Goal: Task Accomplishment & Management: Manage account settings

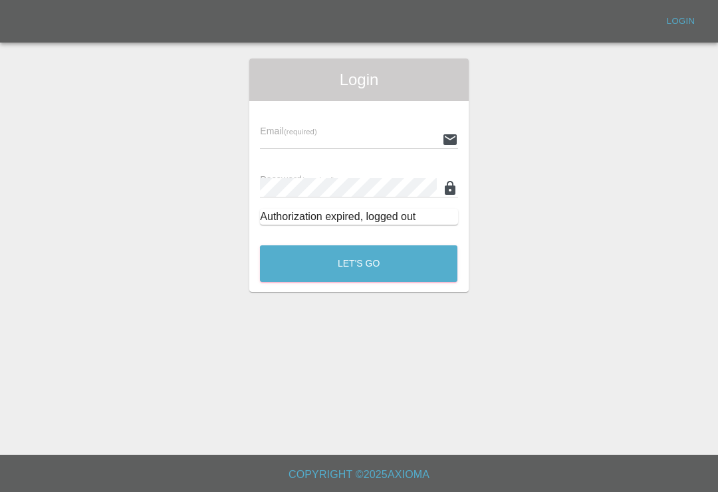
click at [394, 136] on input "text" at bounding box center [348, 139] width 176 height 19
type input "[EMAIL_ADDRESS][DOMAIN_NAME]"
click at [358, 263] on button "Let's Go" at bounding box center [358, 263] width 197 height 37
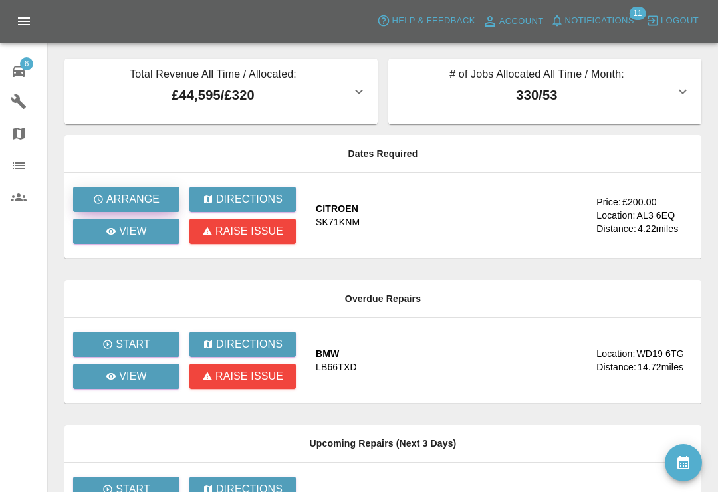
click at [138, 197] on p "Arrange" at bounding box center [132, 199] width 53 height 16
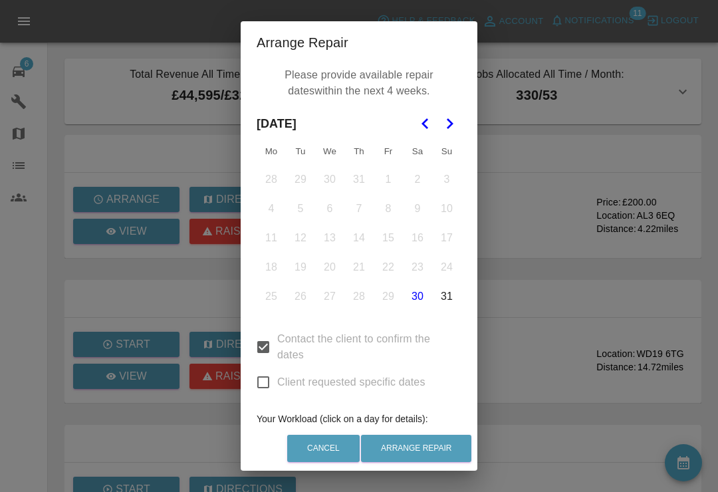
click at [447, 127] on icon "Go to the Next Month" at bounding box center [449, 124] width 16 height 16
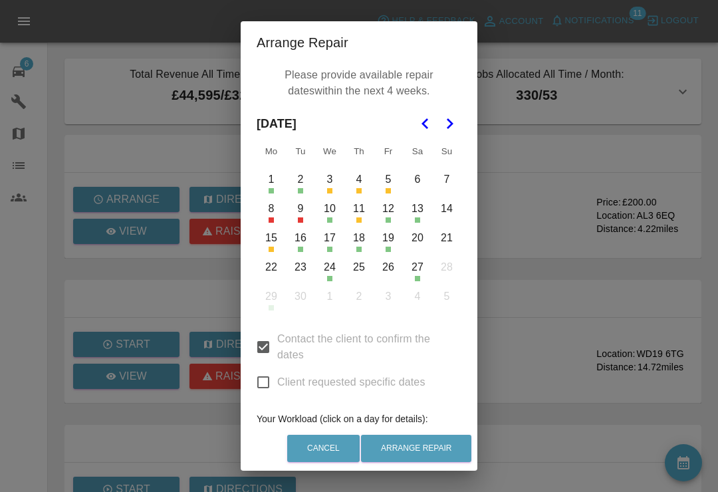
click at [273, 267] on button "22" at bounding box center [271, 267] width 28 height 28
click at [301, 266] on button "23" at bounding box center [301, 267] width 28 height 28
click at [420, 243] on button "20" at bounding box center [418, 238] width 28 height 28
click at [359, 271] on button "25" at bounding box center [359, 267] width 28 height 28
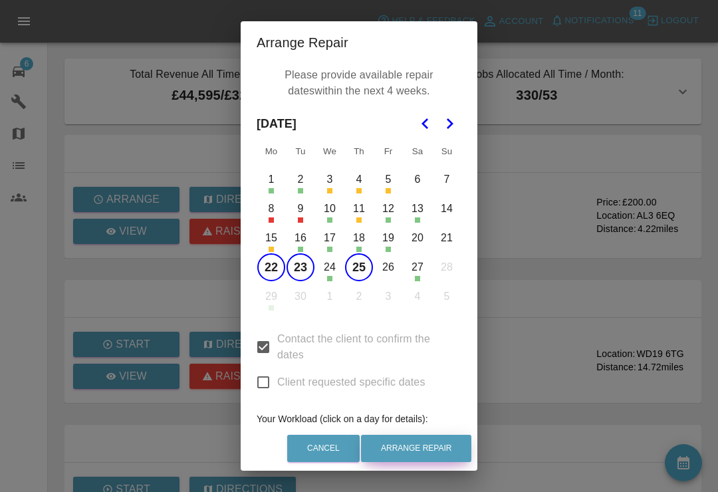
click at [433, 451] on button "Arrange Repair" at bounding box center [416, 448] width 110 height 27
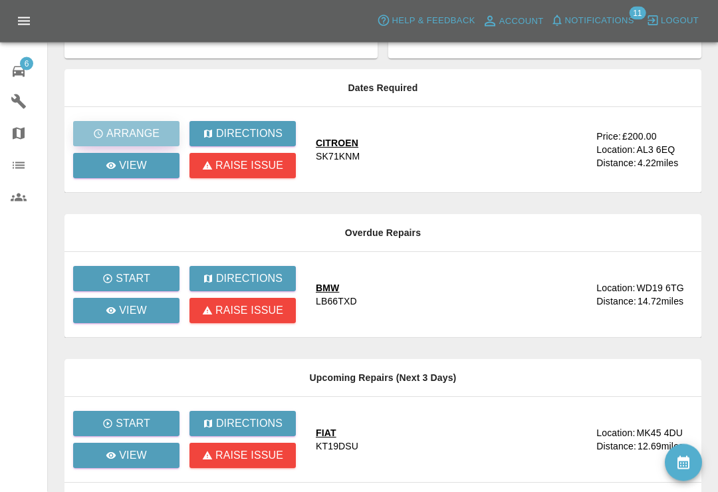
scroll to position [66, 0]
click at [270, 307] on p "Raise issue" at bounding box center [249, 311] width 68 height 16
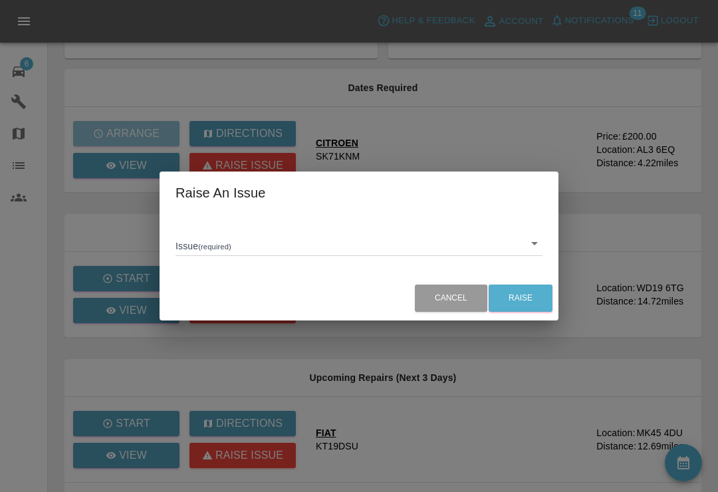
click at [530, 262] on body "Axioma Help & Feedback Account Notifications 11 Logout 6 Repair home Garages Ma…" at bounding box center [359, 356] width 718 height 844
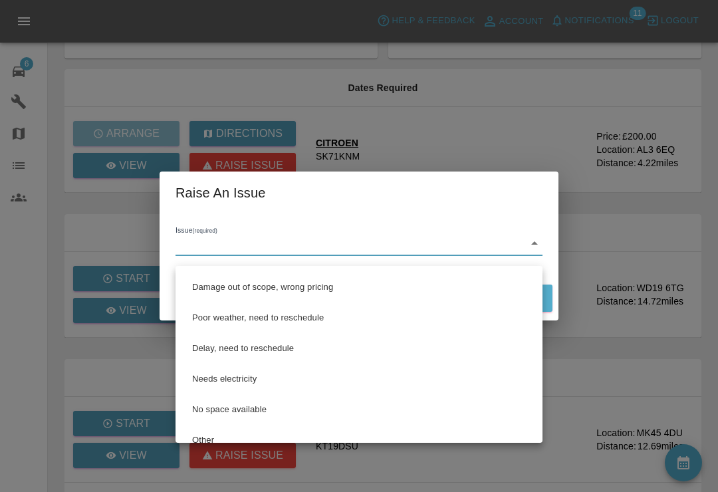
scroll to position [24, 0]
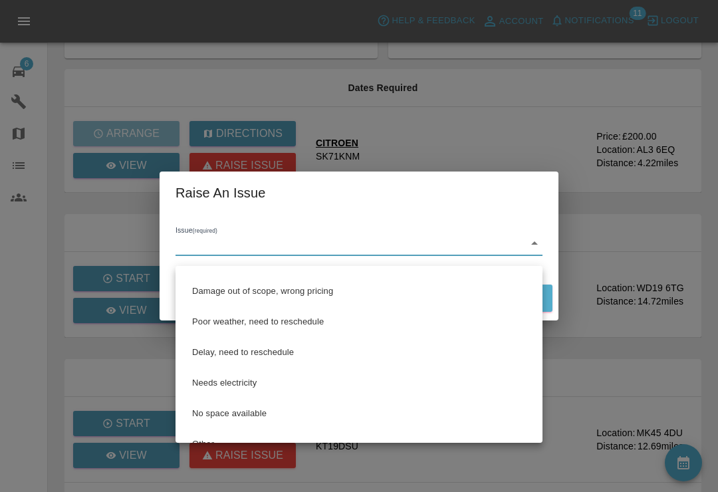
click at [308, 322] on li "Poor weather, need to reschedule" at bounding box center [359, 322] width 360 height 31
type input "Poor weather, need-to reschedule"
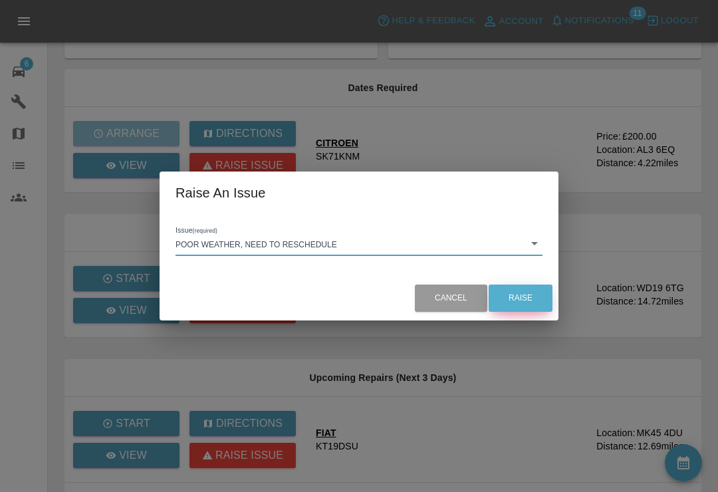
click at [525, 312] on button "Raise" at bounding box center [521, 298] width 64 height 27
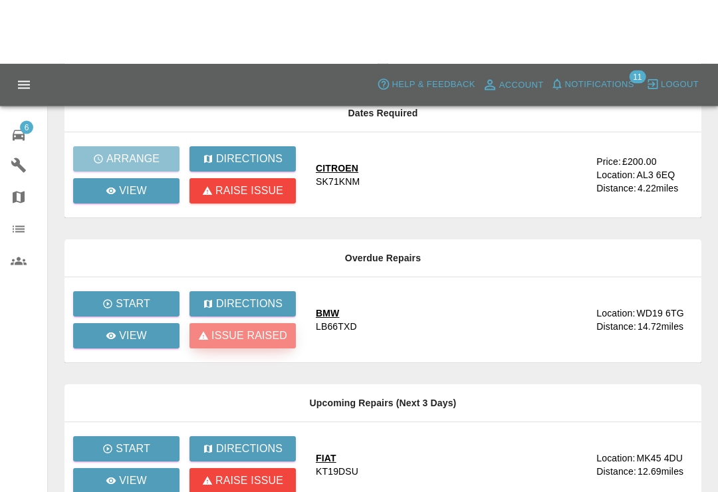
scroll to position [0, 0]
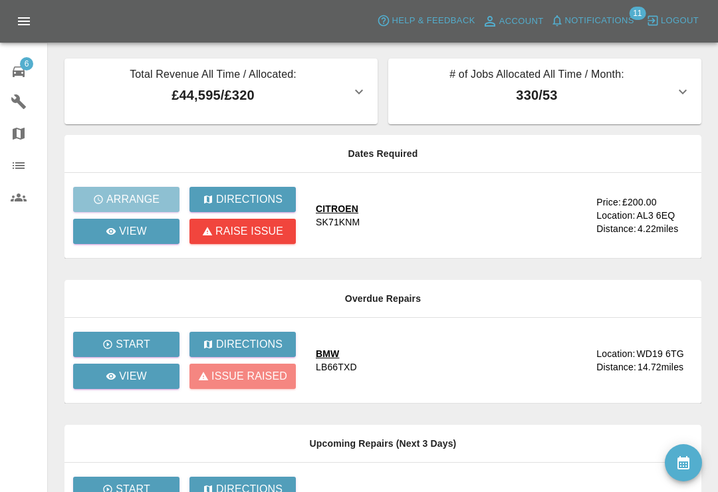
click at [563, 21] on icon "button" at bounding box center [557, 20] width 13 height 13
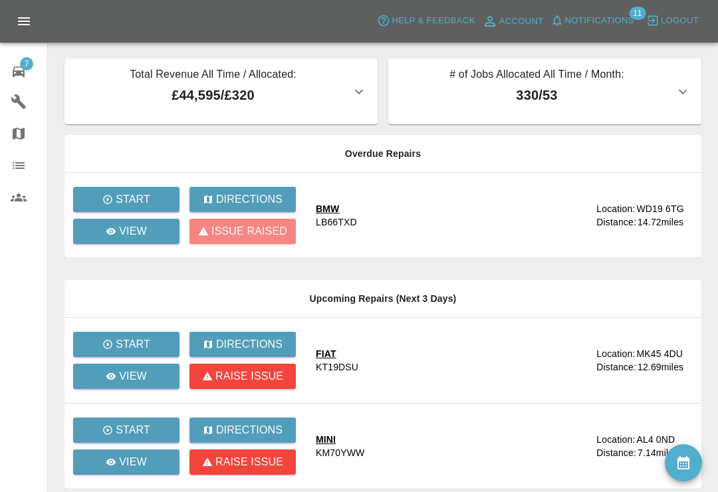
scroll to position [21, 0]
